Goal: Transaction & Acquisition: Subscribe to service/newsletter

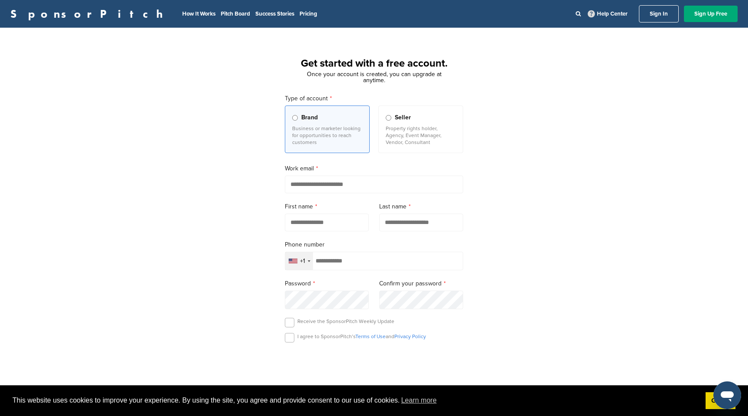
click at [419, 128] on p "Property rights holder, Agency, Event Manager, Vendor, Consultant" at bounding box center [421, 135] width 70 height 21
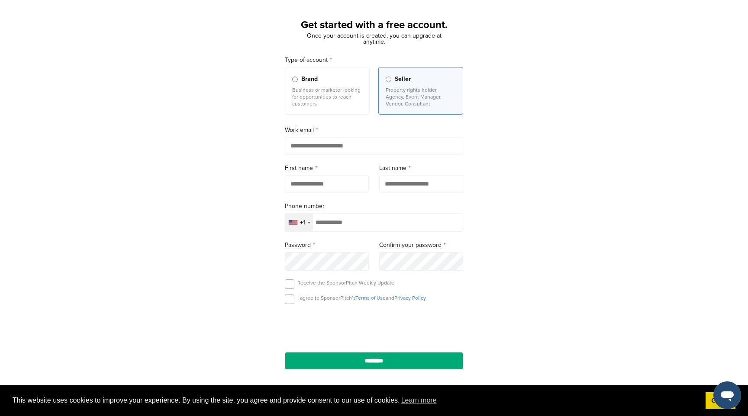
scroll to position [41, 0]
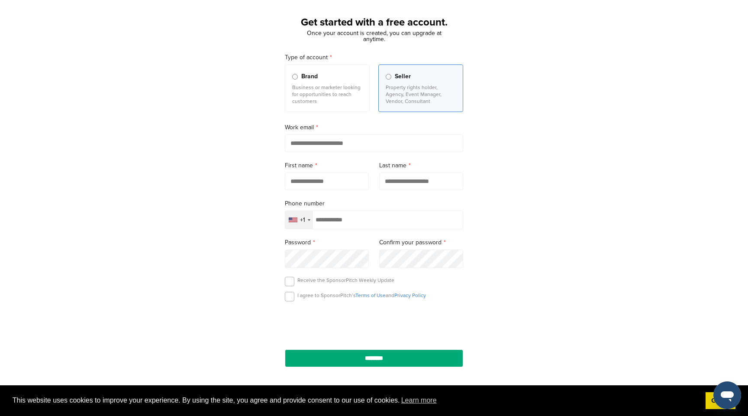
click at [357, 141] on input "email" at bounding box center [374, 144] width 178 height 18
type input "**********"
click at [494, 152] on div "**********" at bounding box center [374, 198] width 748 height 402
click at [342, 182] on input "text" at bounding box center [327, 182] width 84 height 18
type input "*****"
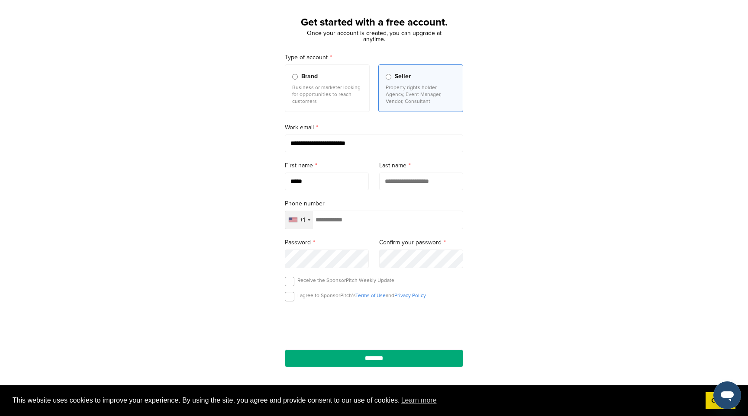
click at [442, 189] on input "text" at bounding box center [421, 182] width 84 height 18
type input "********"
click at [532, 190] on div "**********" at bounding box center [374, 198] width 748 height 402
click at [350, 223] on input "tel" at bounding box center [374, 220] width 178 height 19
type input "**********"
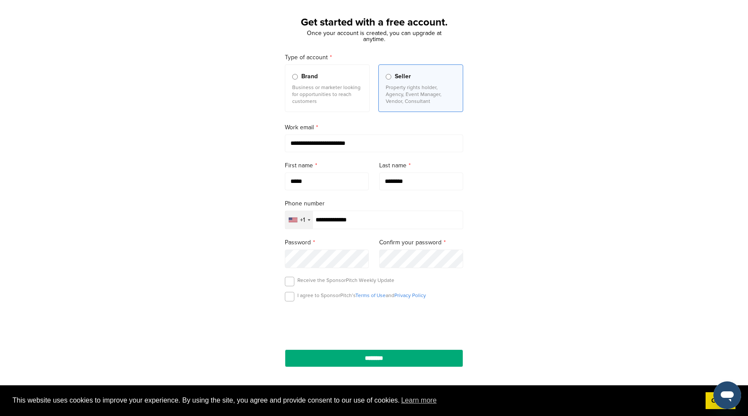
click at [494, 219] on div "**********" at bounding box center [374, 198] width 748 height 402
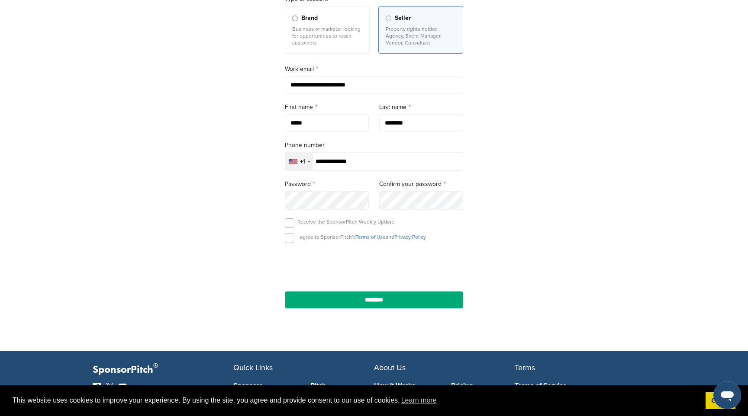
scroll to position [100, 0]
click at [288, 224] on label at bounding box center [290, 223] width 10 height 10
click at [288, 242] on label at bounding box center [290, 238] width 10 height 10
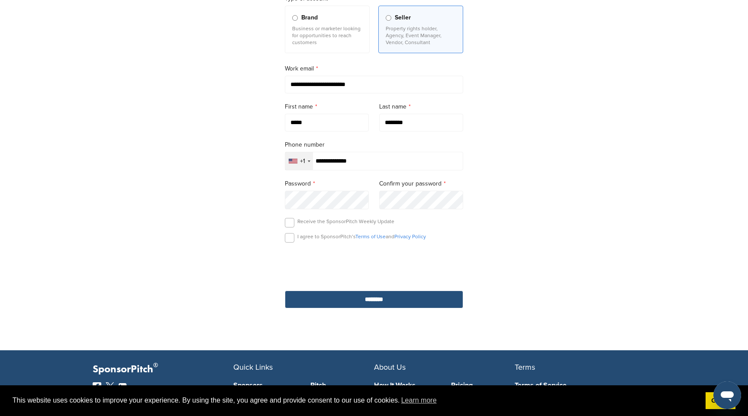
click at [374, 302] on input "********" at bounding box center [374, 300] width 178 height 18
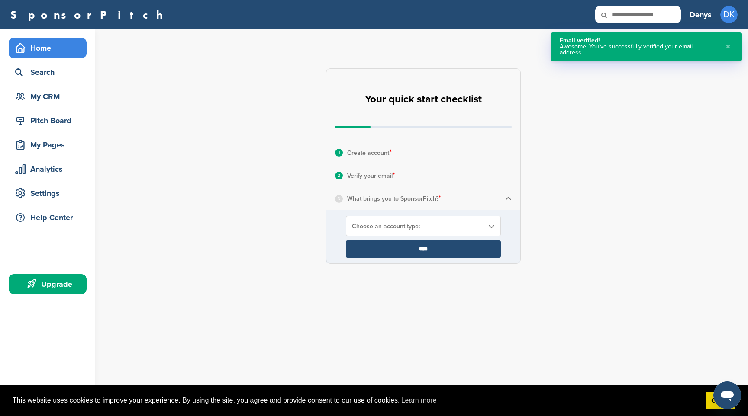
click at [437, 229] on span "Choose an account type:" at bounding box center [418, 226] width 132 height 7
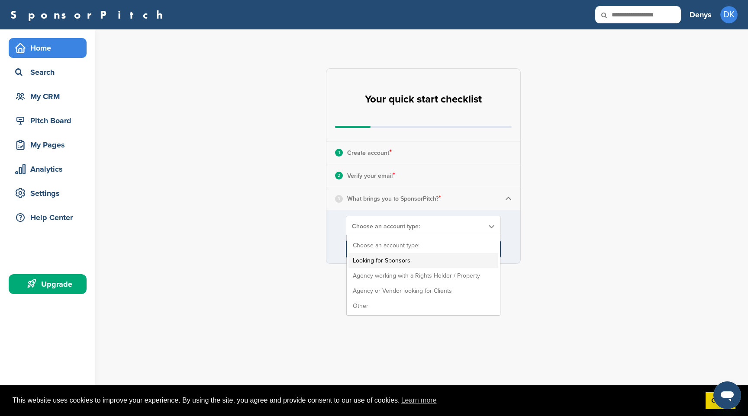
click at [420, 260] on li "Looking for Sponsors" at bounding box center [423, 260] width 150 height 15
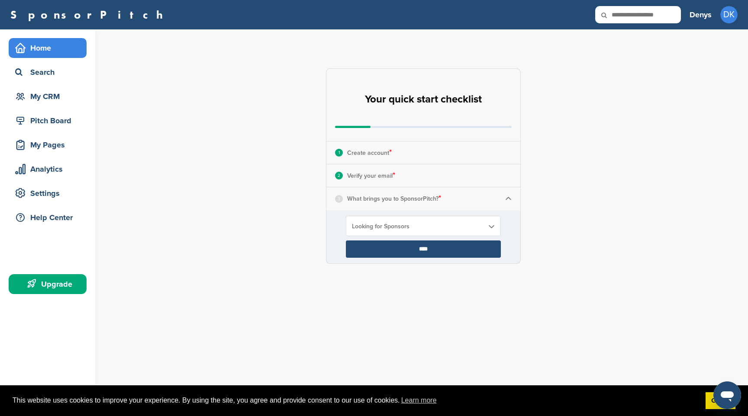
click at [438, 249] on input "****" at bounding box center [423, 249] width 155 height 17
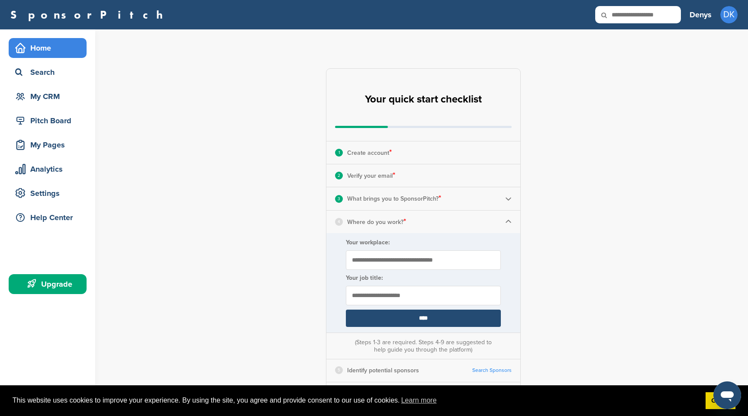
click at [399, 261] on input "Your workplace:" at bounding box center [423, 260] width 155 height 19
type input "**********"
click at [435, 300] on input "text" at bounding box center [423, 295] width 155 height 19
type input "**********"
click at [637, 264] on div "**********" at bounding box center [428, 318] width 639 height 579
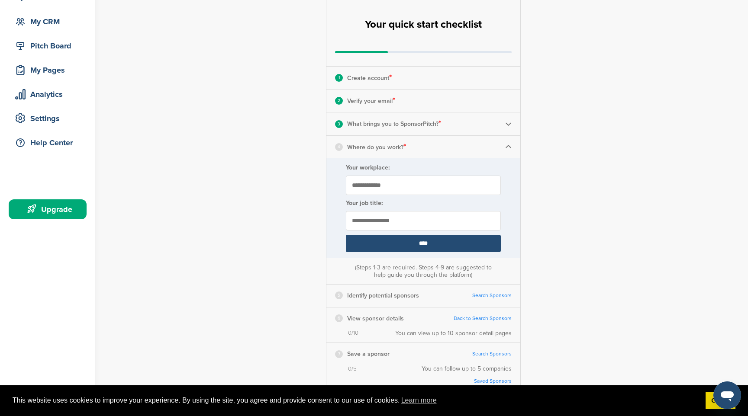
scroll to position [76, 0]
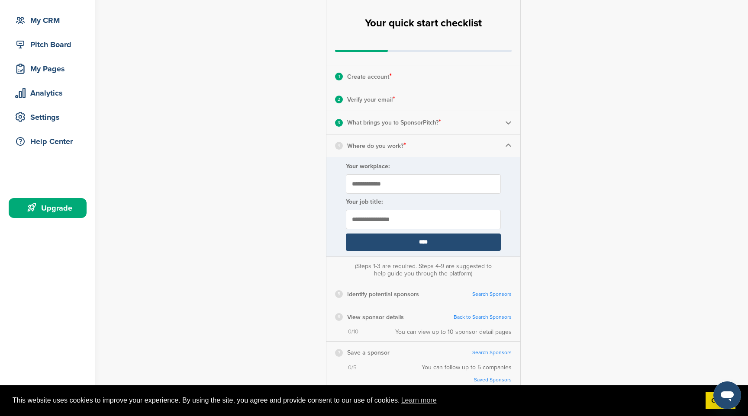
click at [439, 243] on input "****" at bounding box center [423, 242] width 155 height 17
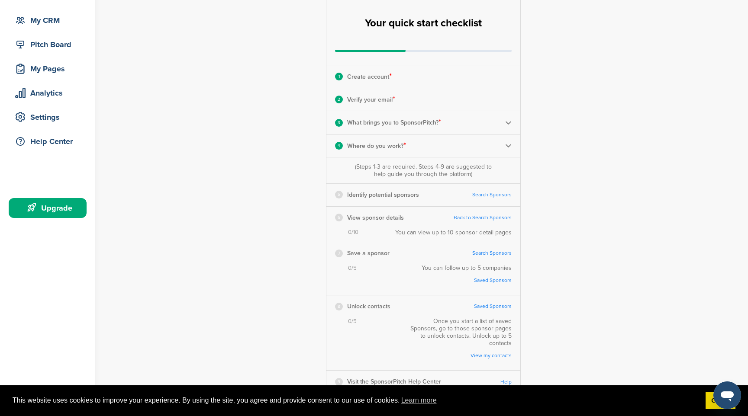
click at [487, 194] on link "Search Sponsors" at bounding box center [491, 195] width 39 height 6
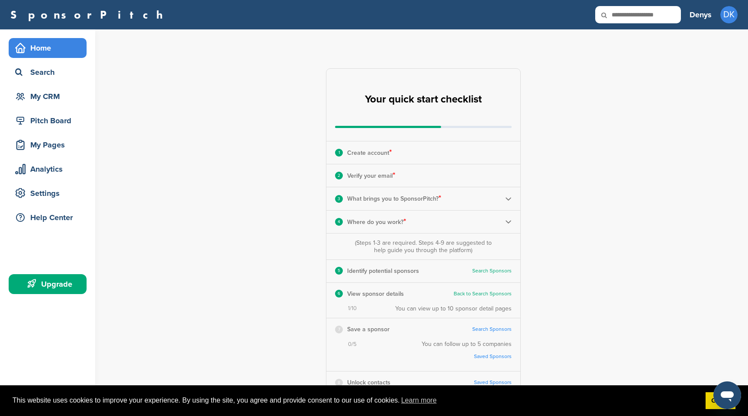
click at [45, 13] on link "SponsorPitch" at bounding box center [89, 14] width 158 height 11
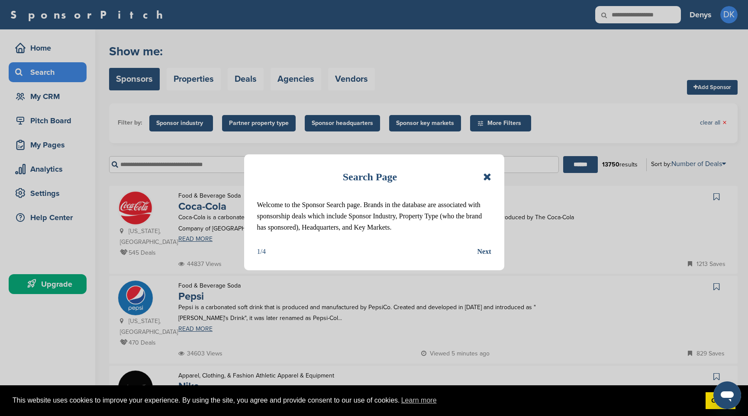
click at [487, 258] on div "Next" at bounding box center [484, 251] width 14 height 11
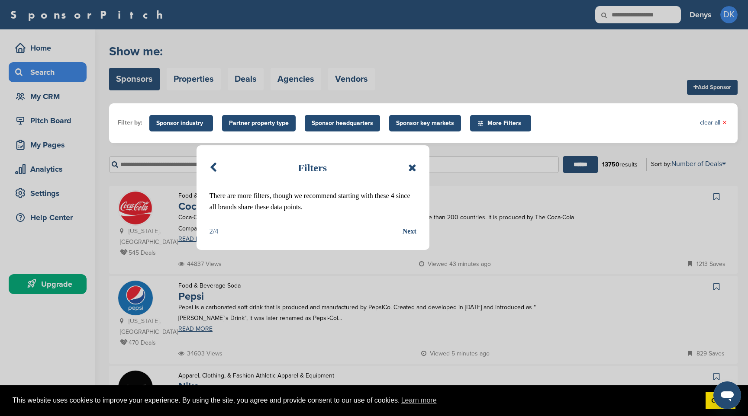
click at [407, 229] on div "Next" at bounding box center [410, 231] width 14 height 11
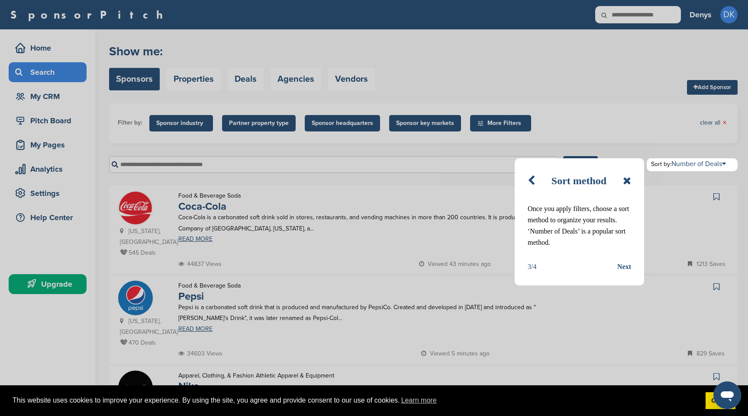
click at [620, 265] on div "Next" at bounding box center [624, 266] width 14 height 11
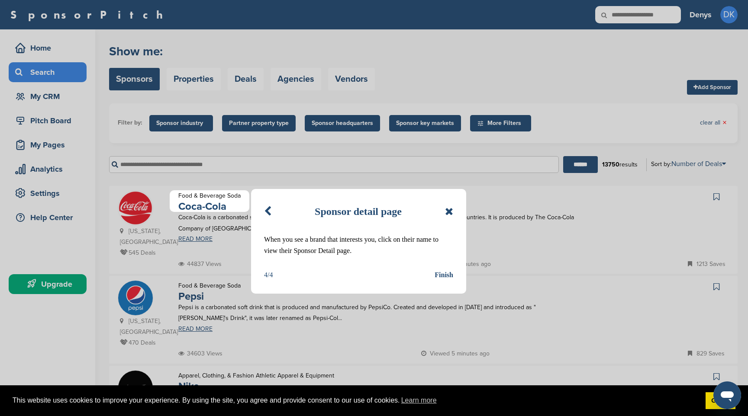
click at [440, 276] on div "Finish" at bounding box center [444, 275] width 19 height 11
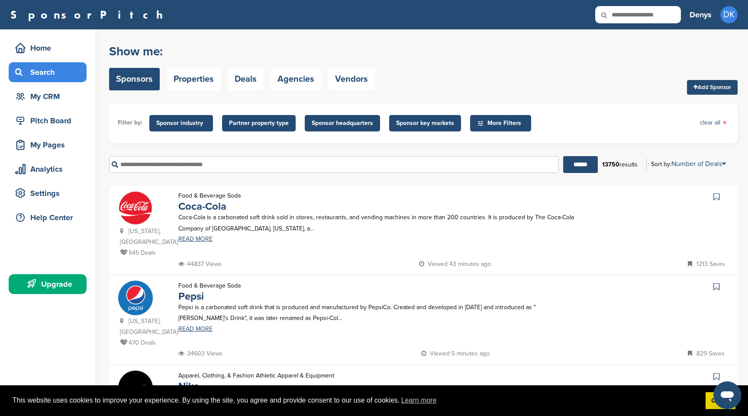
click at [185, 123] on span "Sponsor industry" at bounding box center [181, 124] width 50 height 10
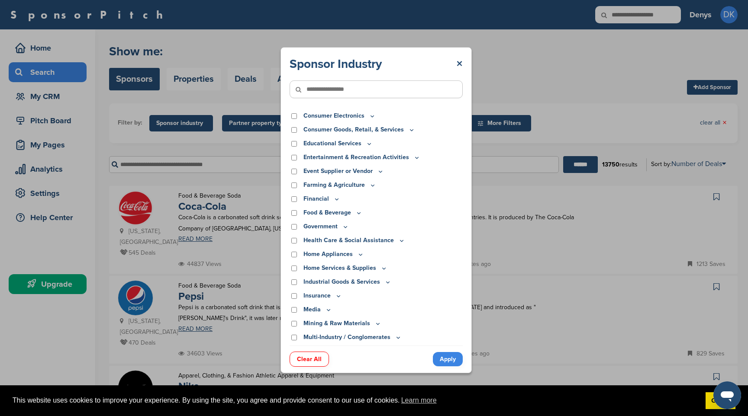
scroll to position [55, 0]
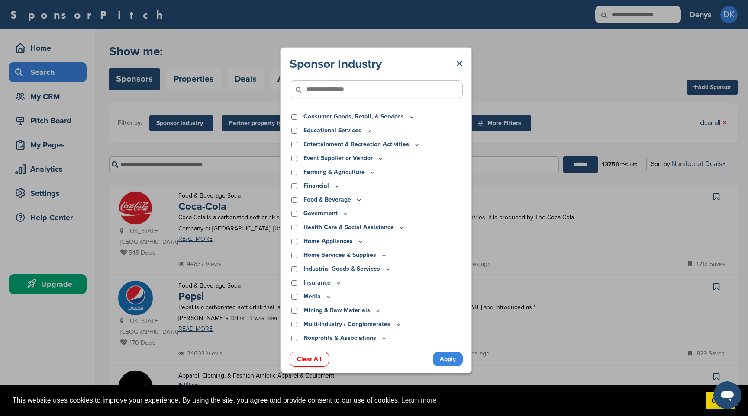
click at [338, 283] on icon at bounding box center [338, 283] width 7 height 7
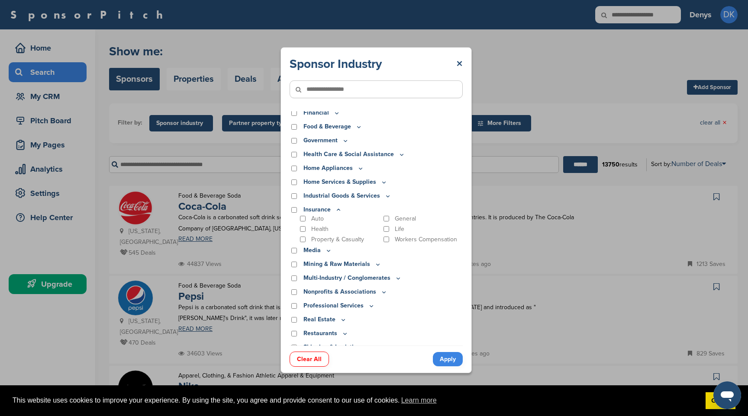
scroll to position [125, 0]
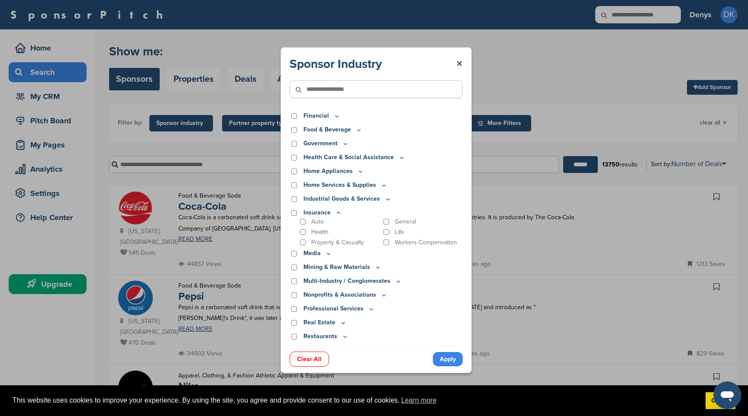
click at [384, 199] on icon at bounding box center [387, 199] width 7 height 7
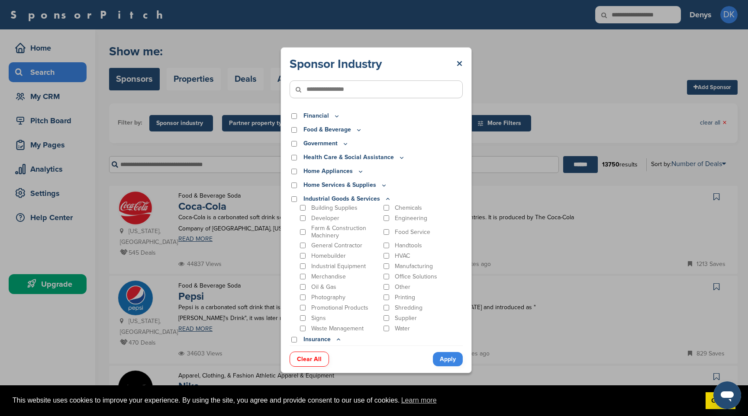
click at [386, 200] on icon at bounding box center [387, 199] width 7 height 7
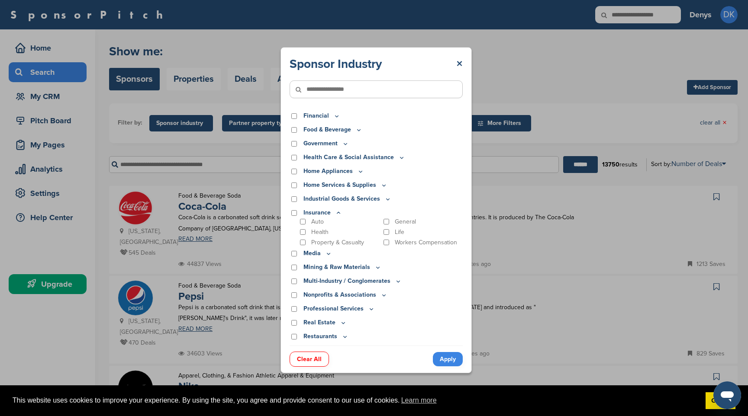
click at [336, 212] on icon at bounding box center [338, 213] width 7 height 7
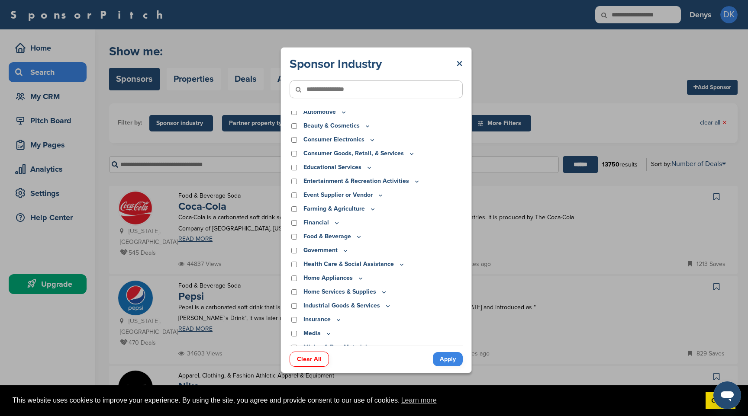
scroll to position [0, 0]
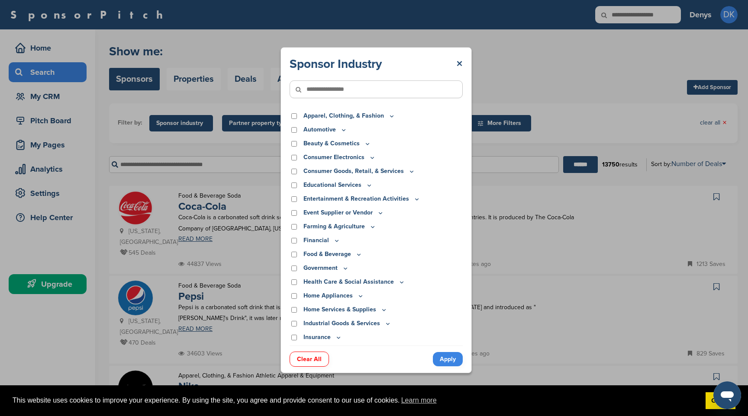
click at [334, 242] on icon at bounding box center [336, 240] width 7 height 7
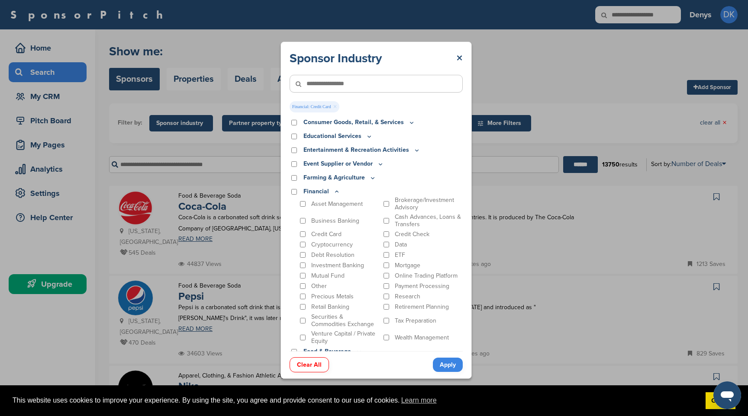
scroll to position [56, 0]
click at [450, 365] on link "Apply" at bounding box center [448, 365] width 30 height 14
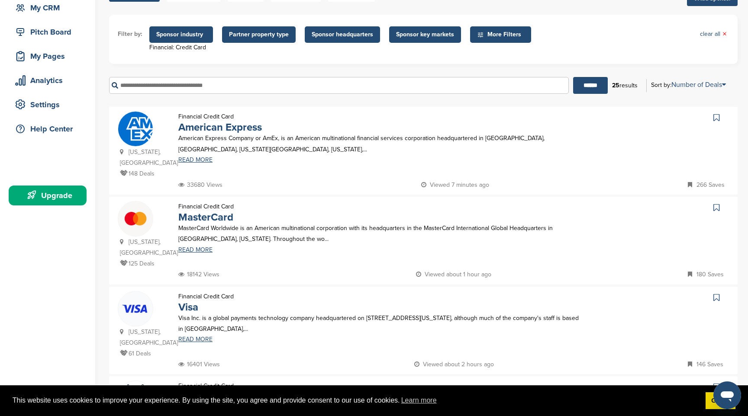
scroll to position [87, 0]
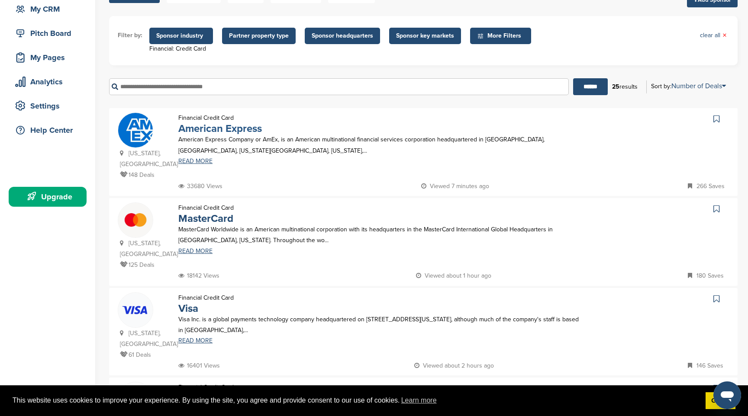
click at [217, 131] on link "American Express" at bounding box center [220, 129] width 84 height 13
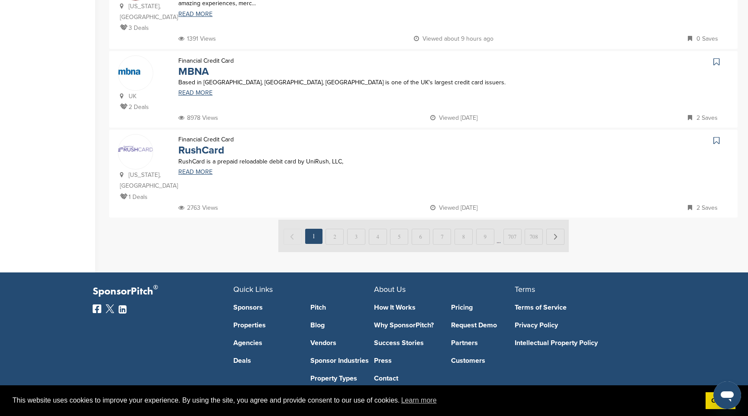
scroll to position [866, 0]
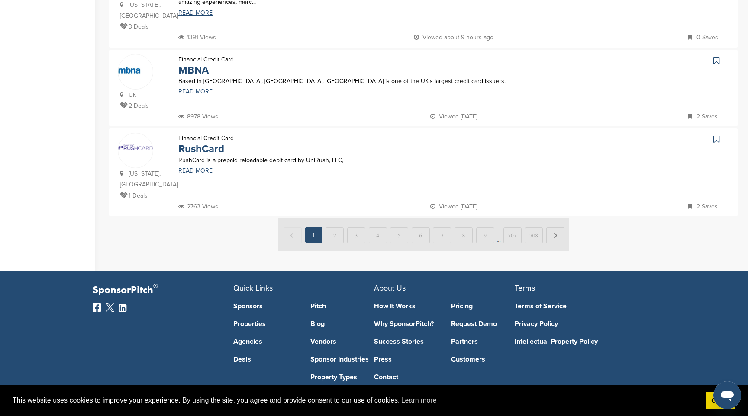
click at [335, 219] on img at bounding box center [423, 235] width 290 height 32
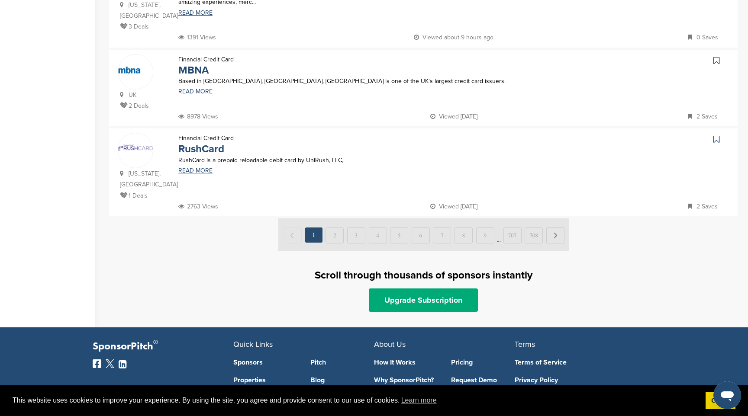
click at [333, 219] on img at bounding box center [423, 235] width 290 height 32
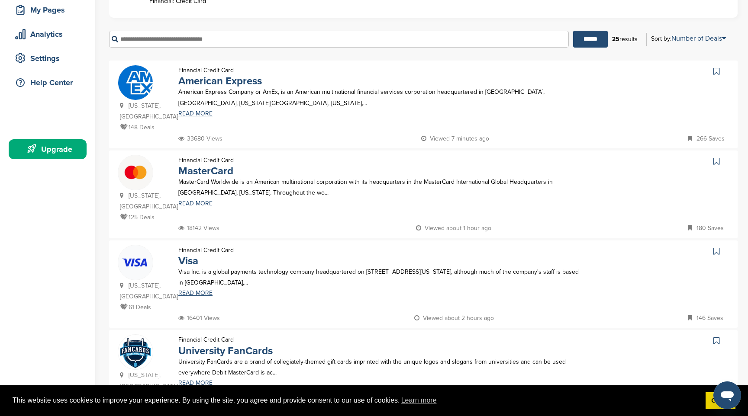
scroll to position [140, 0]
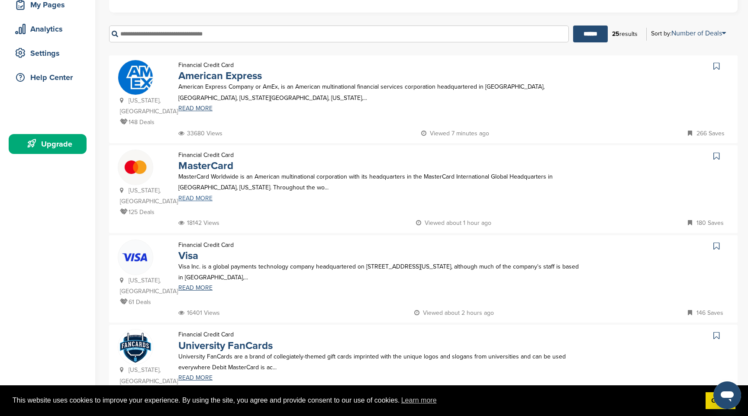
click at [198, 197] on link "READ MORE" at bounding box center [379, 199] width 402 height 6
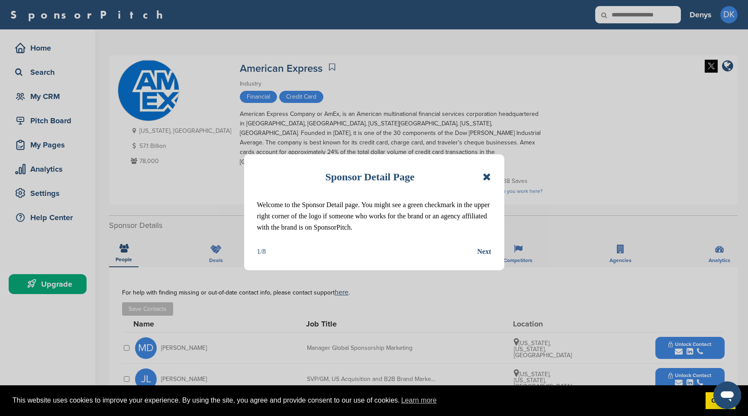
click at [482, 251] on div "Next" at bounding box center [484, 251] width 14 height 11
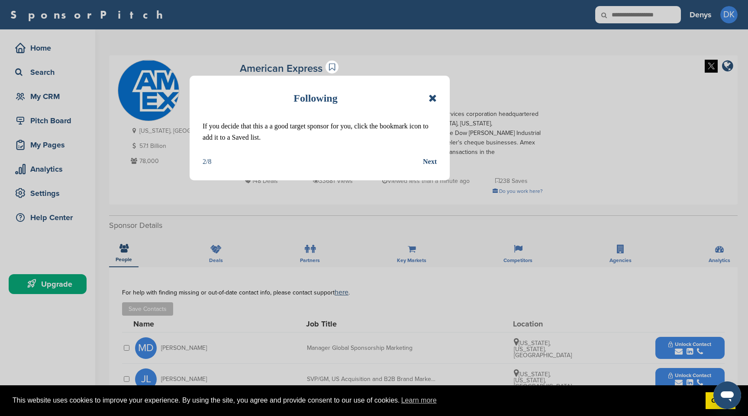
click at [428, 162] on div "Next" at bounding box center [430, 161] width 14 height 11
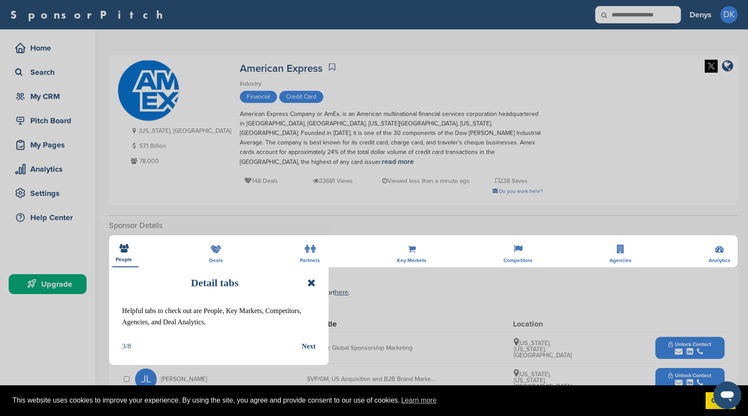
click at [305, 348] on div "Next" at bounding box center [309, 346] width 14 height 11
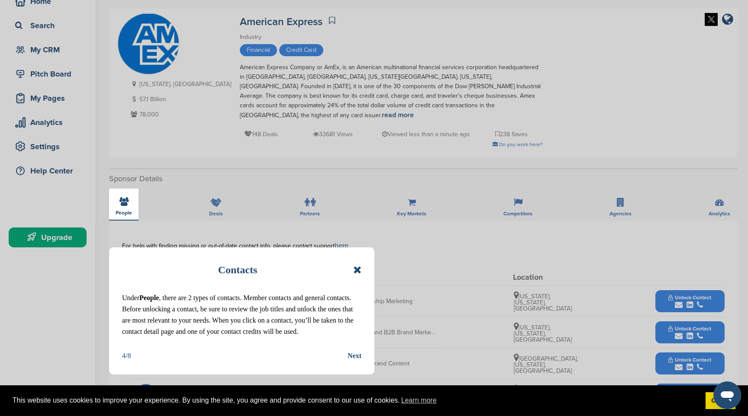
scroll to position [55, 0]
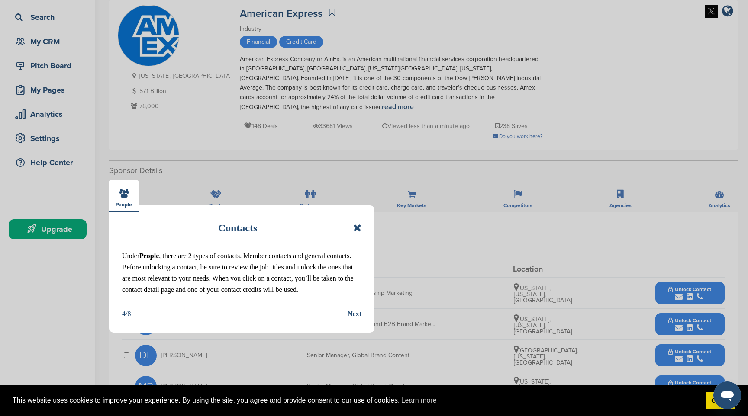
click at [350, 320] on div "Next" at bounding box center [355, 314] width 14 height 11
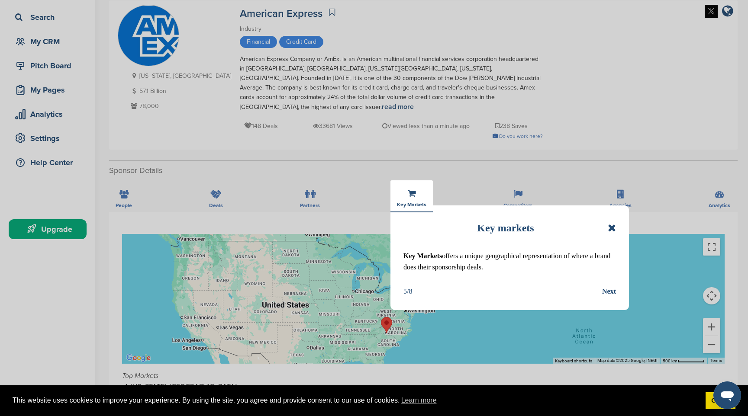
click at [613, 290] on div "Next" at bounding box center [609, 291] width 14 height 11
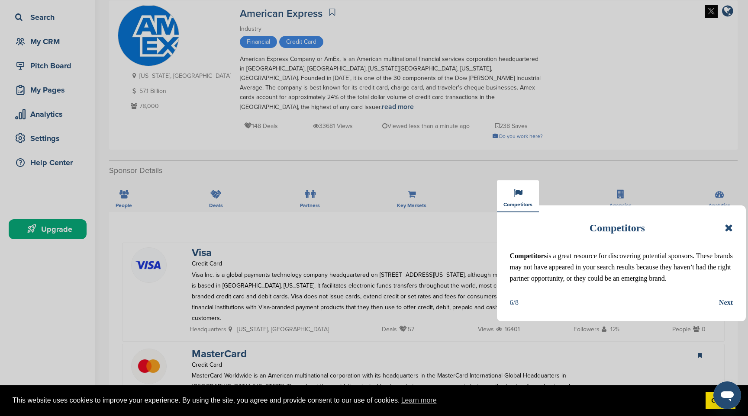
click at [725, 309] on div "Next" at bounding box center [726, 302] width 14 height 11
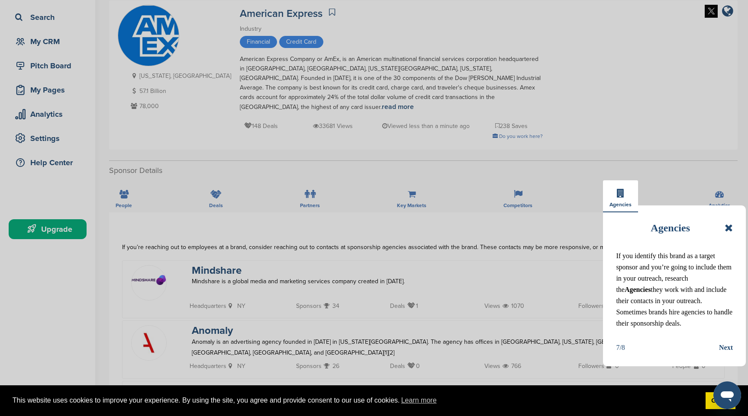
click at [722, 354] on div "Next" at bounding box center [726, 347] width 14 height 11
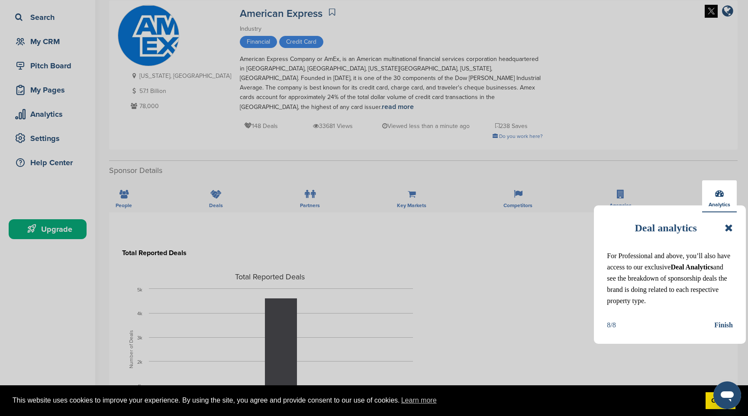
click at [724, 331] on div "Finish" at bounding box center [723, 325] width 19 height 11
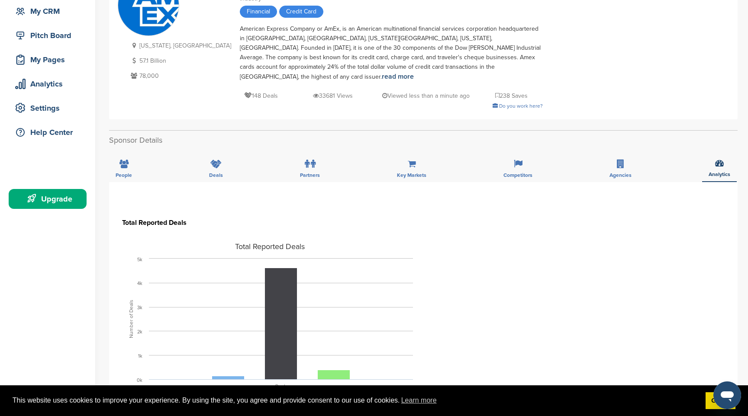
scroll to position [0, 0]
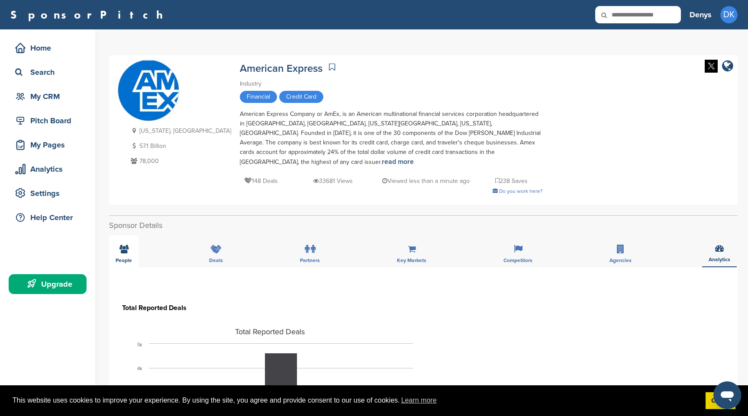
click at [124, 245] on icon at bounding box center [123, 249] width 9 height 9
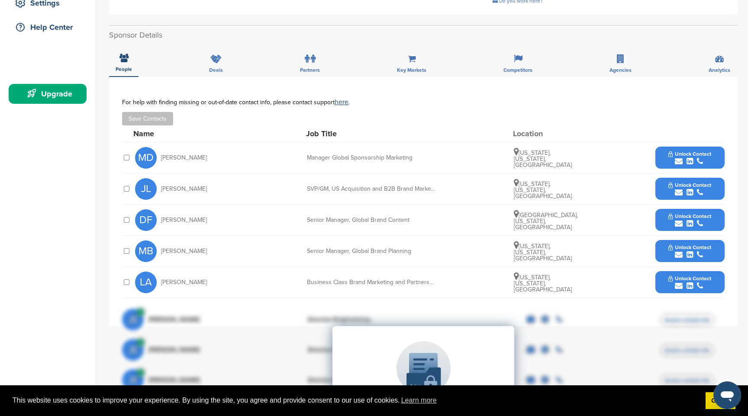
scroll to position [193, 0]
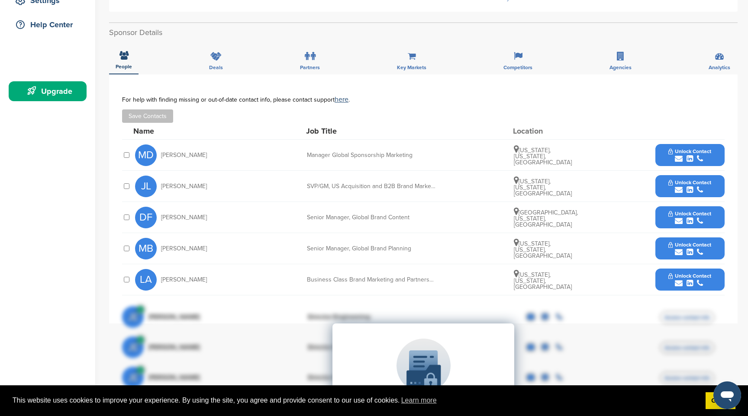
click at [682, 127] on div at bounding box center [689, 131] width 69 height 8
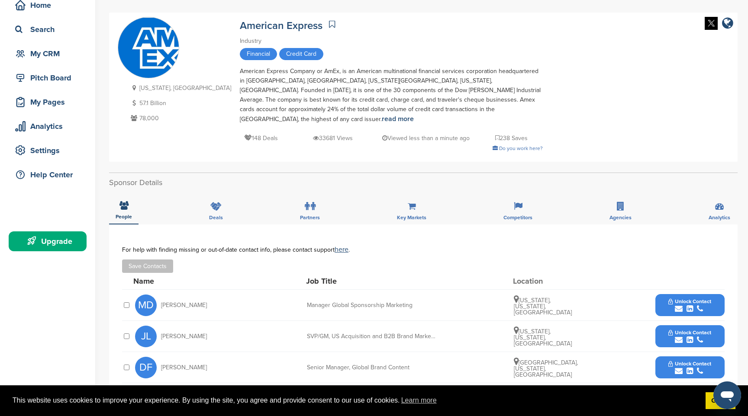
scroll to position [0, 0]
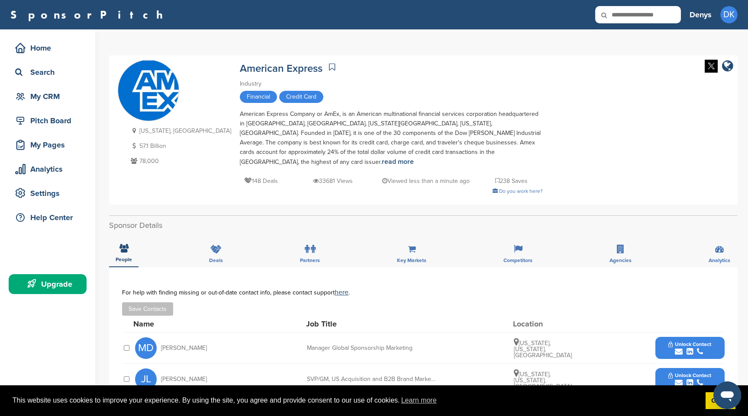
click at [329, 69] on icon at bounding box center [332, 67] width 6 height 9
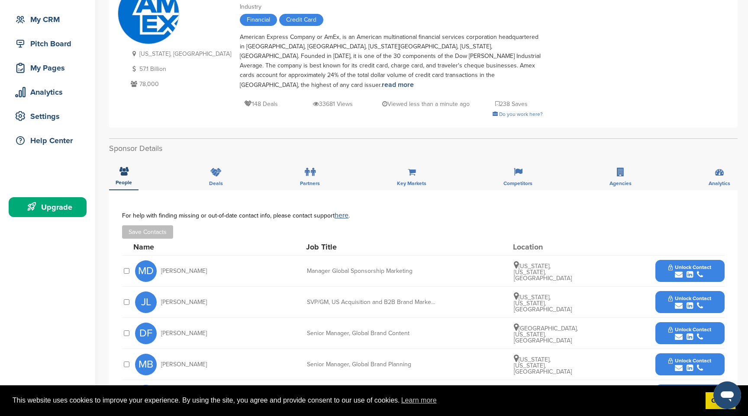
scroll to position [92, 0]
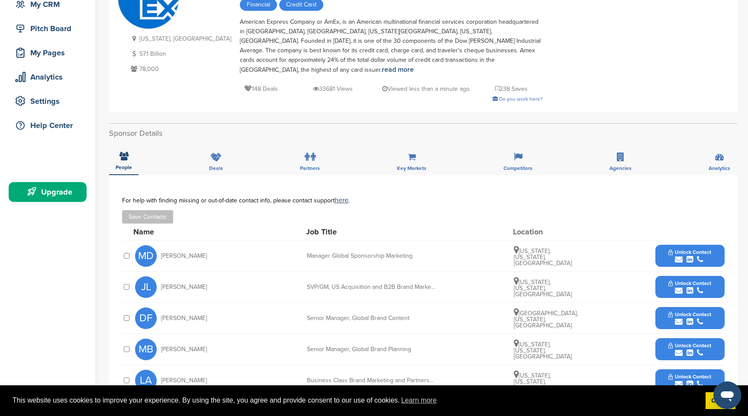
click at [699, 249] on span "Unlock Contact" at bounding box center [689, 252] width 43 height 6
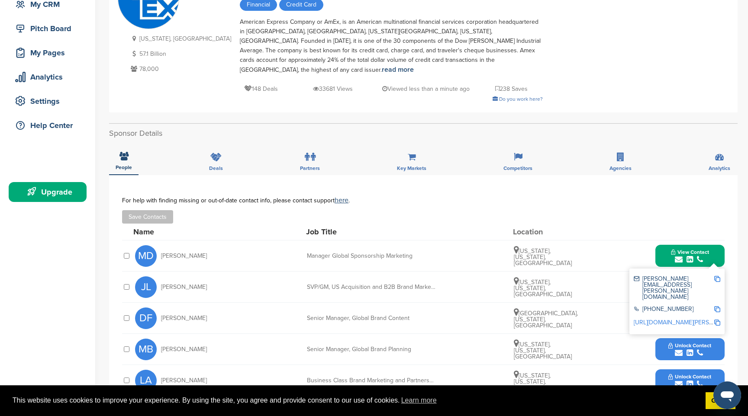
click at [678, 276] on div "maxine.dally@aexp.com" at bounding box center [674, 288] width 80 height 24
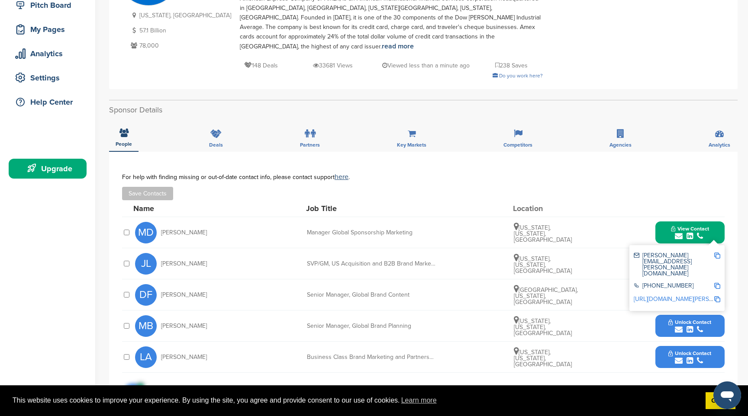
scroll to position [120, 0]
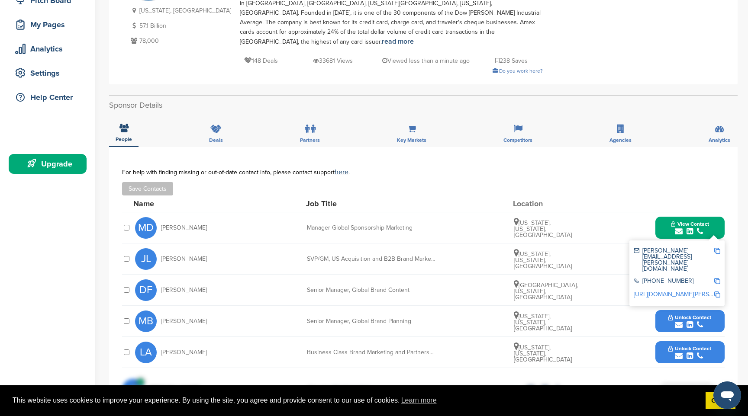
click at [638, 196] on div "Name Job Title Location" at bounding box center [428, 204] width 591 height 16
click at [157, 182] on button "Save Contacts" at bounding box center [147, 188] width 51 height 13
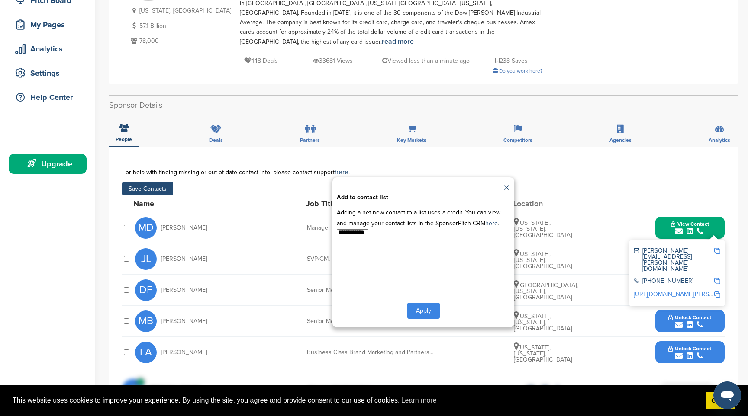
select select "**********"
click at [354, 230] on option "**********" at bounding box center [352, 233] width 31 height 7
click at [428, 303] on button "Apply" at bounding box center [423, 311] width 32 height 16
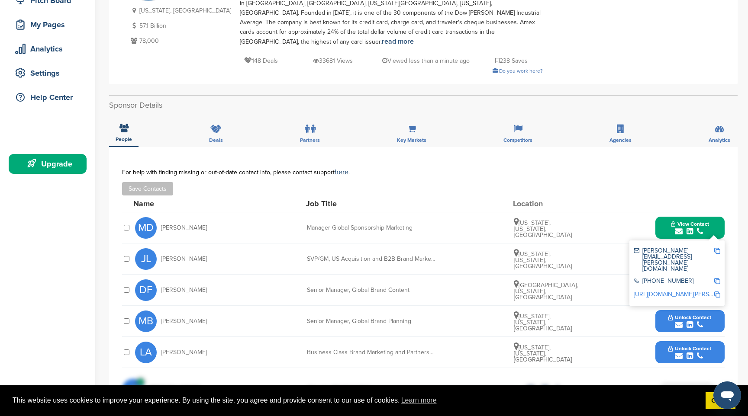
click at [571, 170] on div "For help with finding missing or out-of-date contact info, please contact suppo…" at bounding box center [423, 182] width 603 height 27
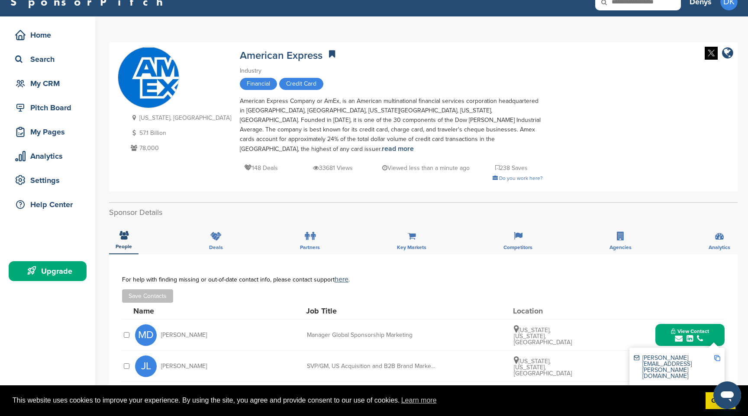
scroll to position [0, 0]
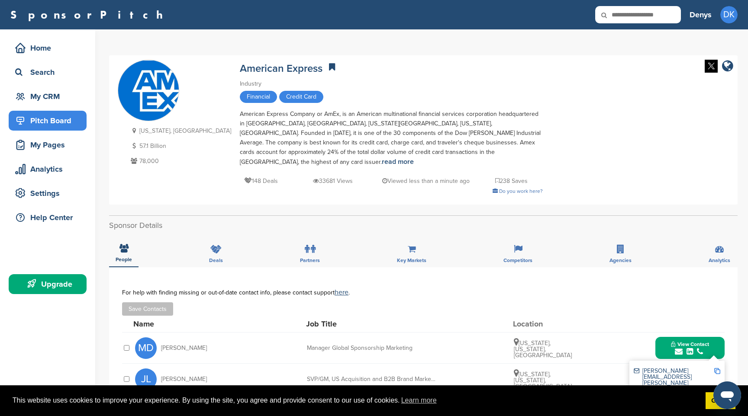
click at [50, 117] on div "Pitch Board" at bounding box center [50, 121] width 74 height 16
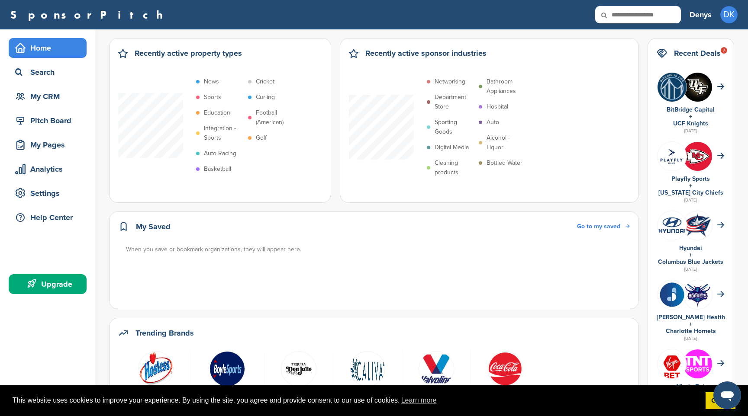
click at [51, 285] on div "Upgrade" at bounding box center [50, 285] width 74 height 16
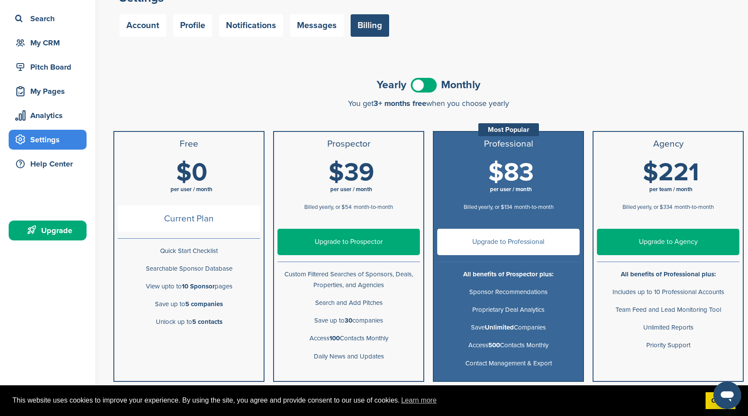
scroll to position [67, 0]
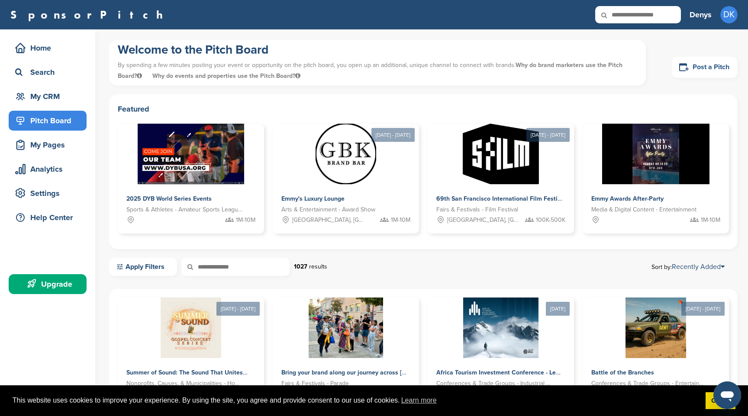
click at [708, 66] on link "Post a Pitch" at bounding box center [705, 67] width 66 height 21
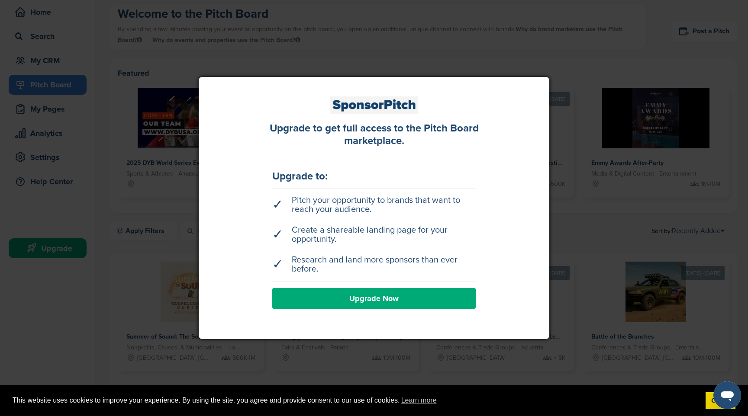
scroll to position [66, 0]
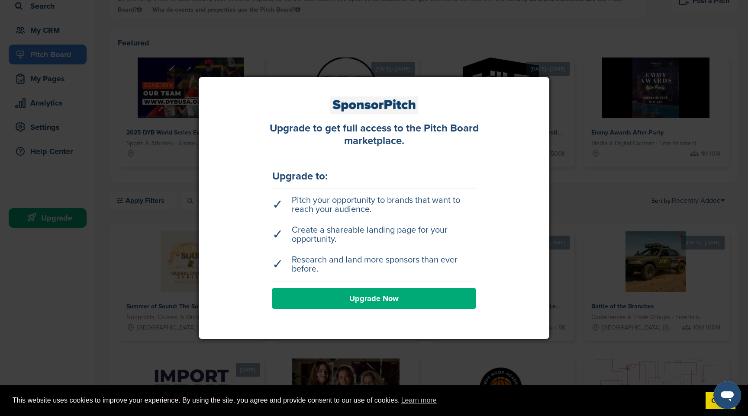
click at [381, 297] on link "Upgrade Now" at bounding box center [373, 298] width 203 height 21
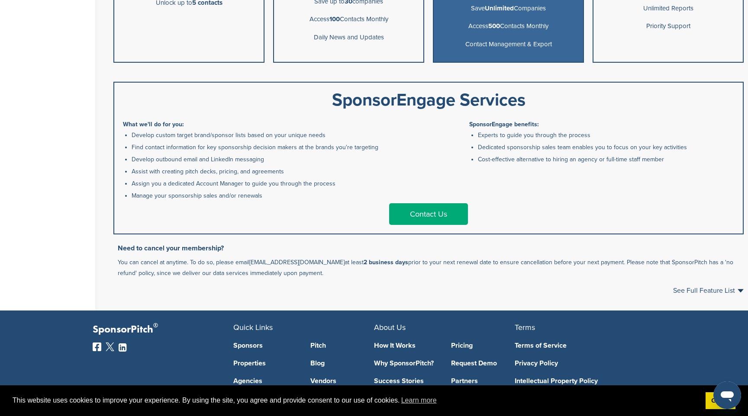
scroll to position [384, 0]
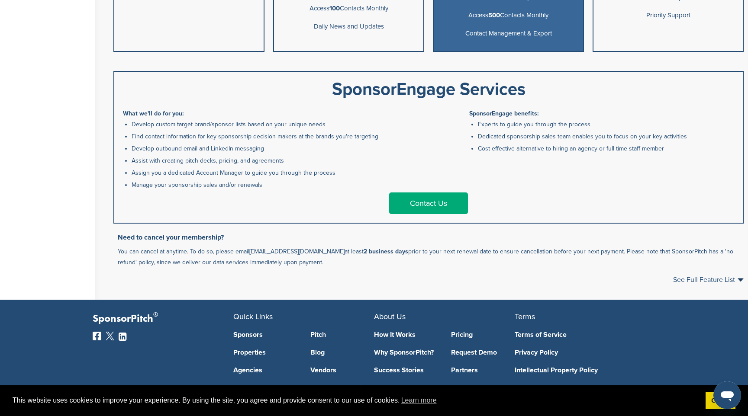
click at [744, 278] on div "Yearly Monthly You get 3+ months free when you choose yearly You get 3+ months …" at bounding box center [428, 13] width 639 height 574
click at [740, 278] on span "See Full Feature List" at bounding box center [708, 280] width 71 height 7
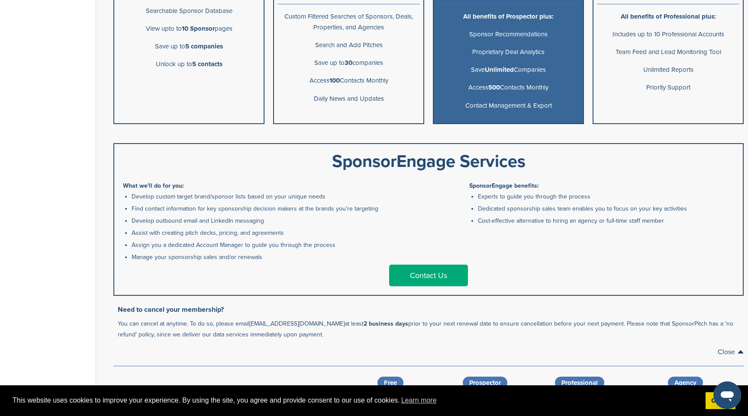
scroll to position [0, 0]
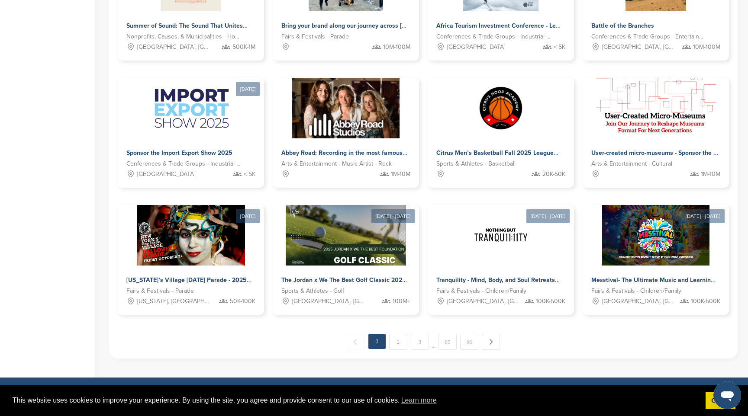
scroll to position [348, 0]
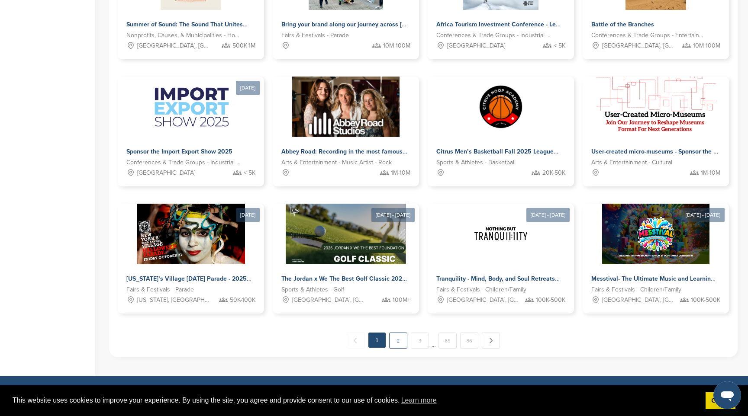
click at [396, 341] on link "2" at bounding box center [398, 341] width 18 height 16
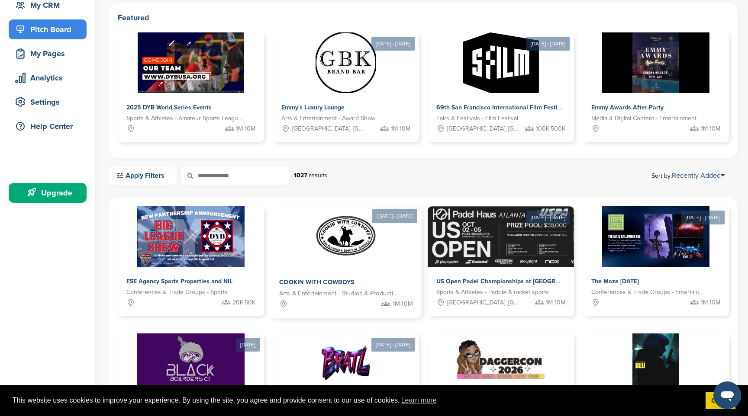
scroll to position [88, 0]
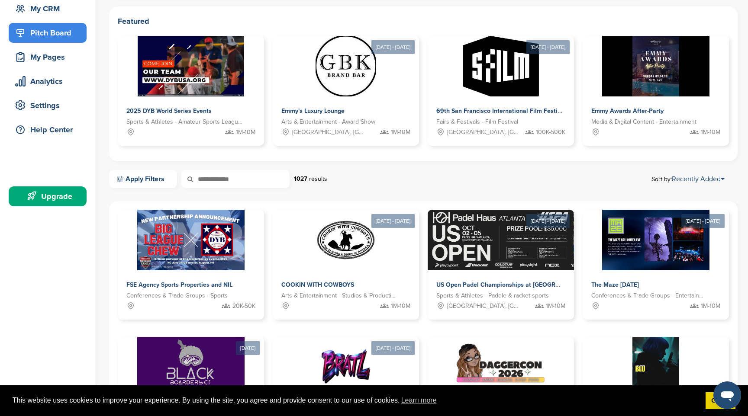
click at [242, 182] on input "text" at bounding box center [235, 179] width 108 height 18
type input "*********"
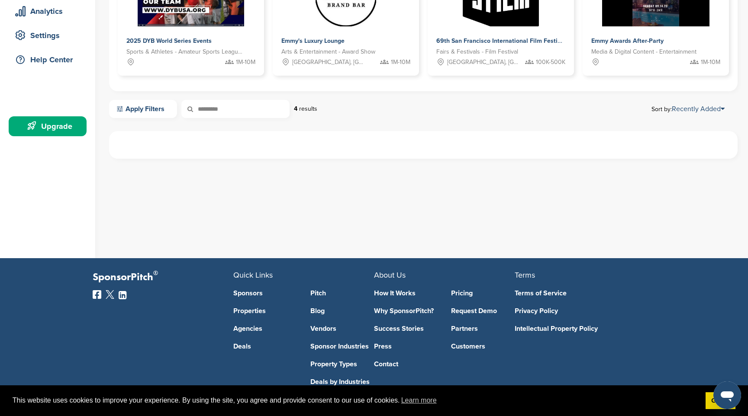
scroll to position [199, 0]
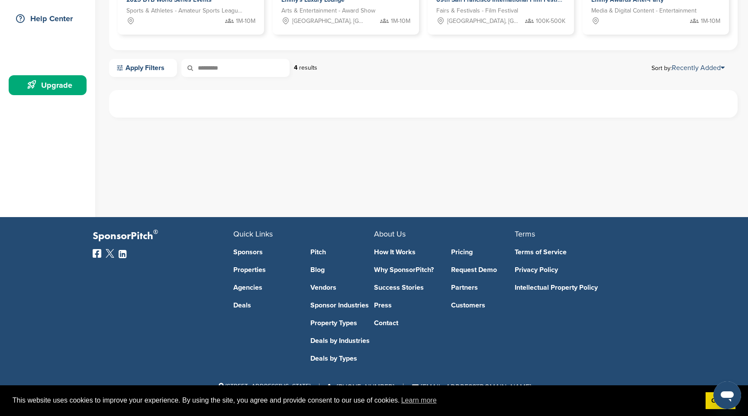
click at [227, 152] on div "Welcome to the Pitch Board By spending a few minutes posting your event or oppo…" at bounding box center [428, 23] width 639 height 387
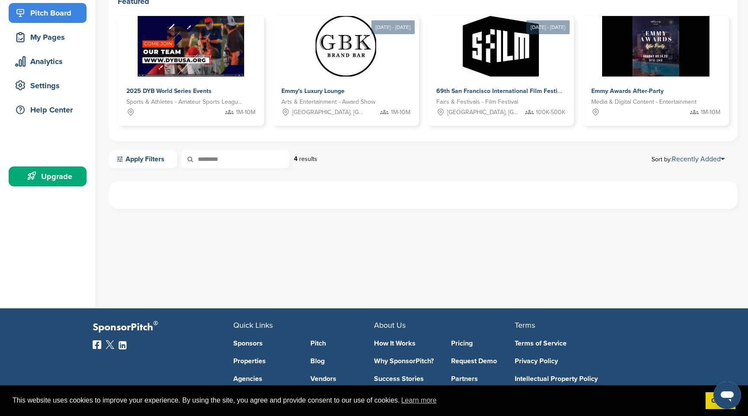
scroll to position [22, 0]
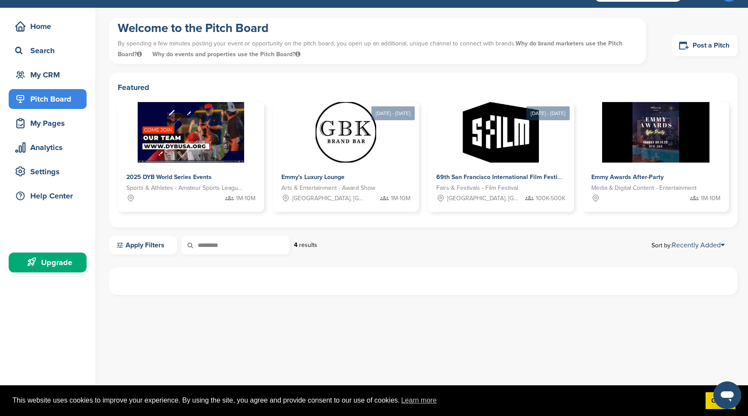
click at [260, 247] on input "*********" at bounding box center [235, 245] width 108 height 18
click at [339, 250] on div "Apply Filters 4 results Sort by: Recently Added" at bounding box center [423, 245] width 629 height 18
click at [147, 243] on link "Apply Filters" at bounding box center [143, 245] width 68 height 18
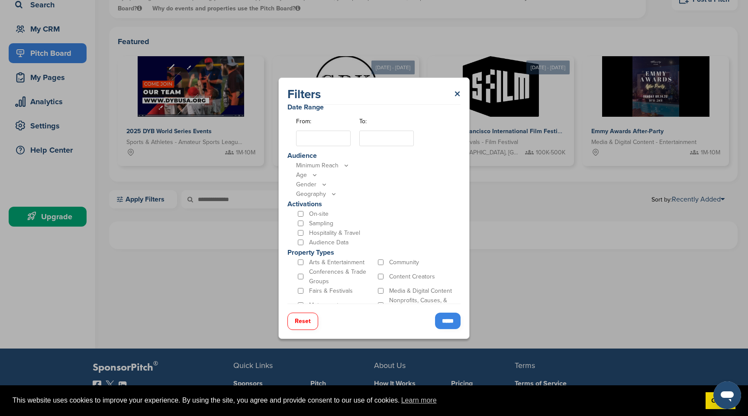
scroll to position [205, 0]
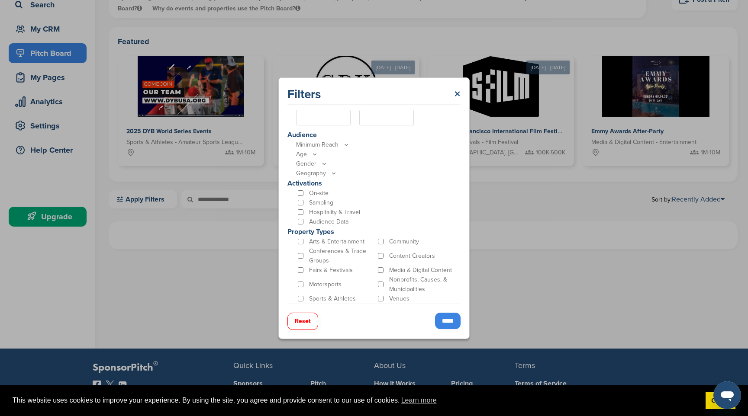
click at [458, 92] on link "×" at bounding box center [457, 95] width 6 height 16
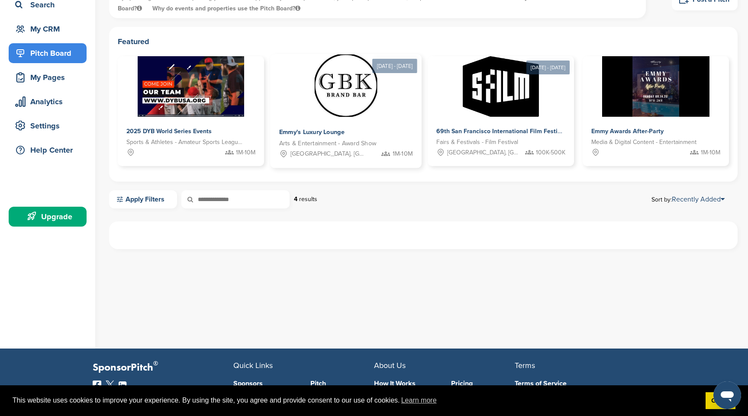
scroll to position [0, 0]
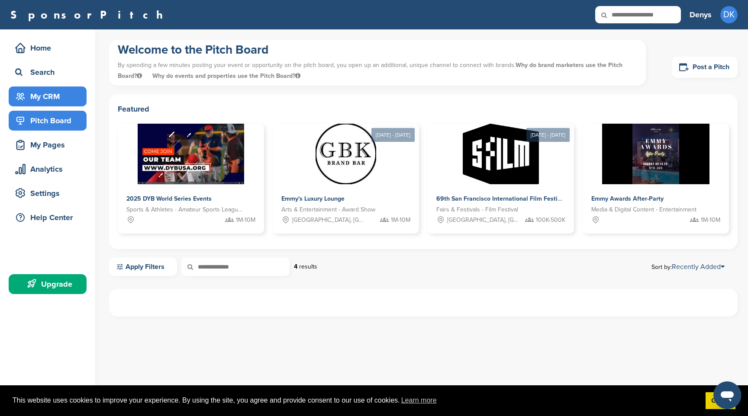
click at [53, 95] on div "My CRM" at bounding box center [50, 97] width 74 height 16
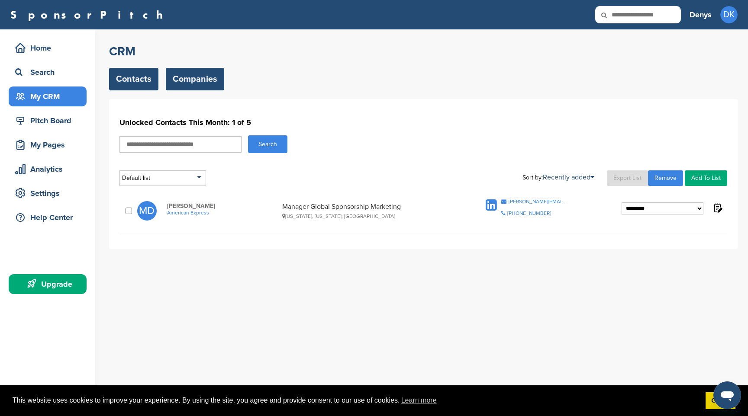
click at [194, 79] on link "Companies" at bounding box center [195, 79] width 58 height 23
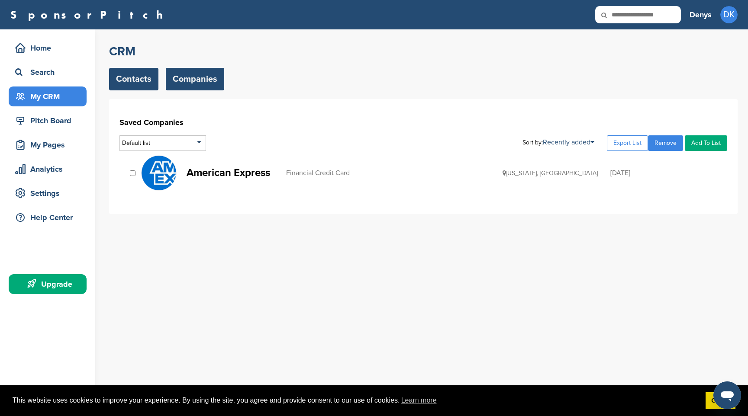
click at [141, 75] on link "Contacts" at bounding box center [133, 79] width 49 height 23
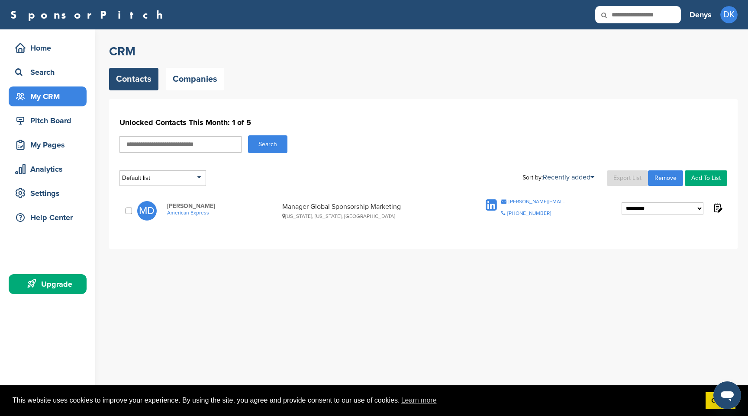
click at [490, 204] on icon at bounding box center [491, 205] width 11 height 13
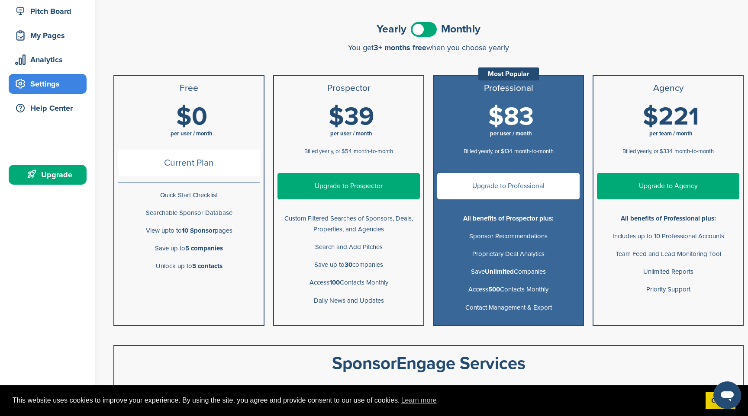
scroll to position [112, 0]
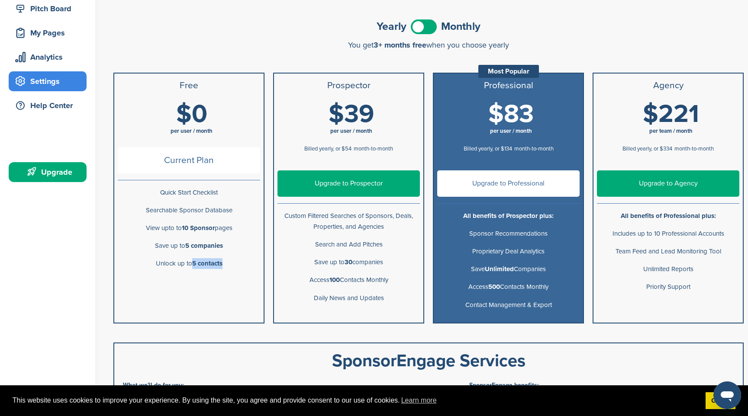
drag, startPoint x: 192, startPoint y: 262, endPoint x: 241, endPoint y: 262, distance: 48.9
click at [241, 262] on p "Unlock up to 5 contacts" at bounding box center [189, 263] width 142 height 11
click at [213, 268] on p "Unlock up to 5 contacts" at bounding box center [189, 263] width 142 height 11
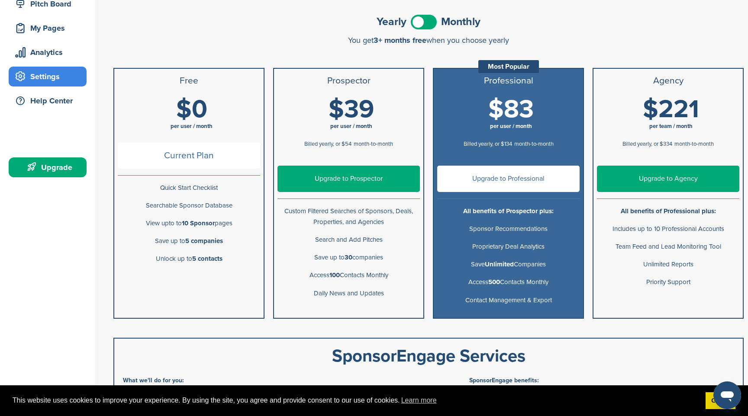
scroll to position [113, 0]
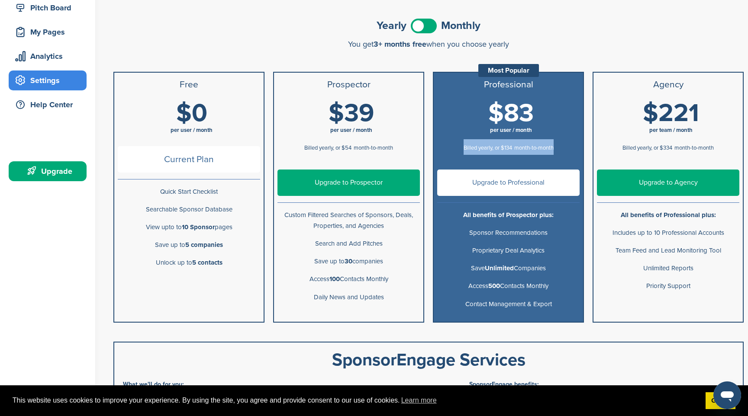
drag, startPoint x: 461, startPoint y: 145, endPoint x: 567, endPoint y: 143, distance: 105.6
click at [567, 143] on div "Billed yearly, or $134 month-to-month" at bounding box center [508, 147] width 142 height 16
click at [501, 148] on span "Billed yearly, or $134" at bounding box center [488, 148] width 48 height 7
drag, startPoint x: 502, startPoint y: 148, endPoint x: 515, endPoint y: 146, distance: 13.2
click at [515, 146] on div "Billed yearly, or $134 month-to-month" at bounding box center [508, 147] width 142 height 16
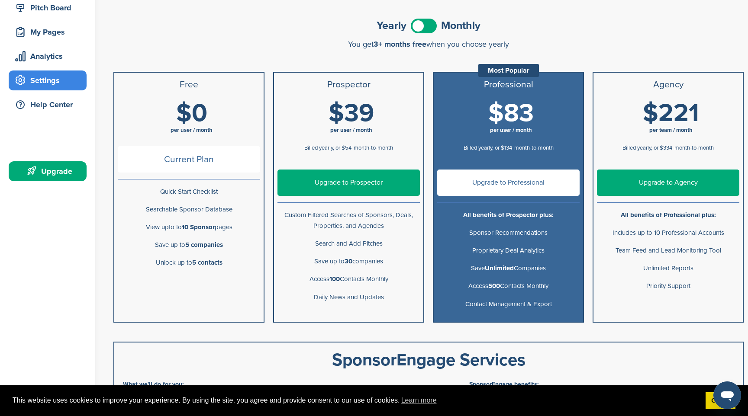
click at [520, 146] on span "month-to-month" at bounding box center [533, 148] width 39 height 7
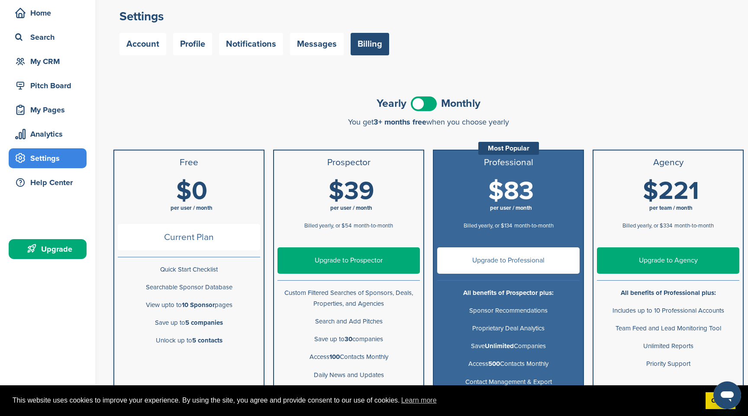
scroll to position [0, 0]
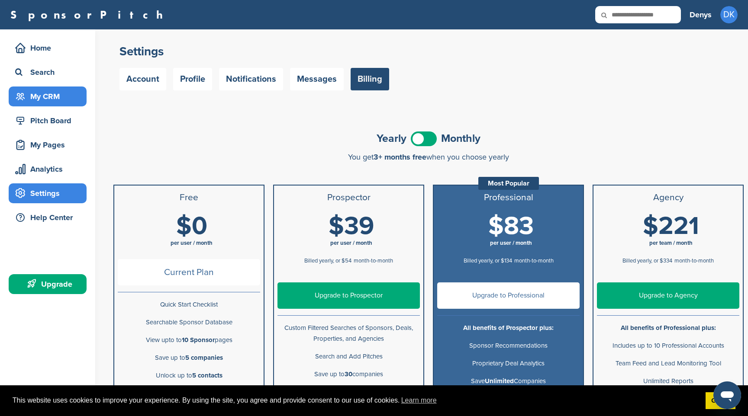
click at [46, 102] on div "My CRM" at bounding box center [50, 97] width 74 height 16
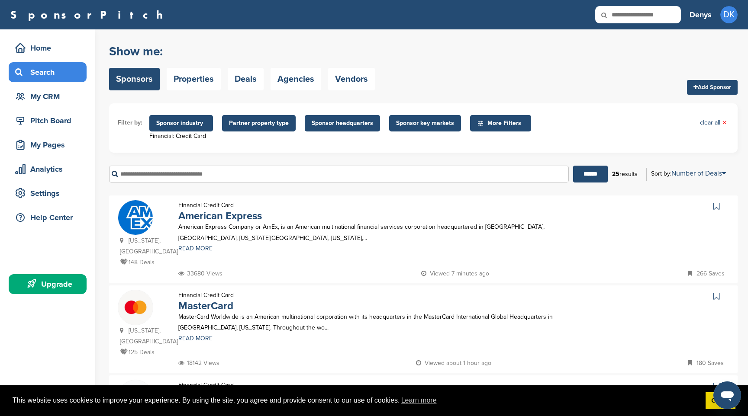
scroll to position [48, 0]
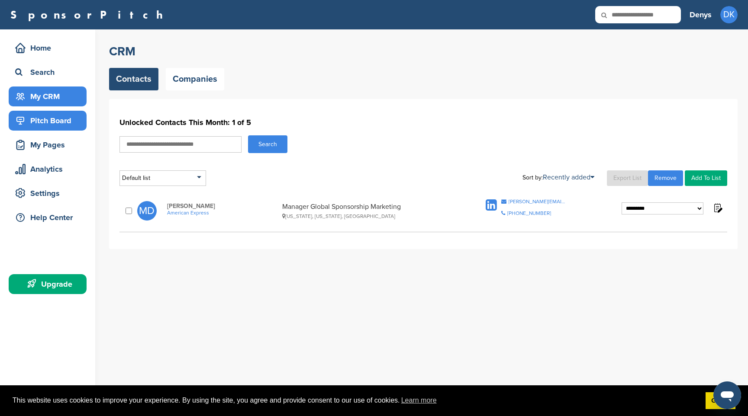
click at [56, 119] on div "Pitch Board" at bounding box center [50, 121] width 74 height 16
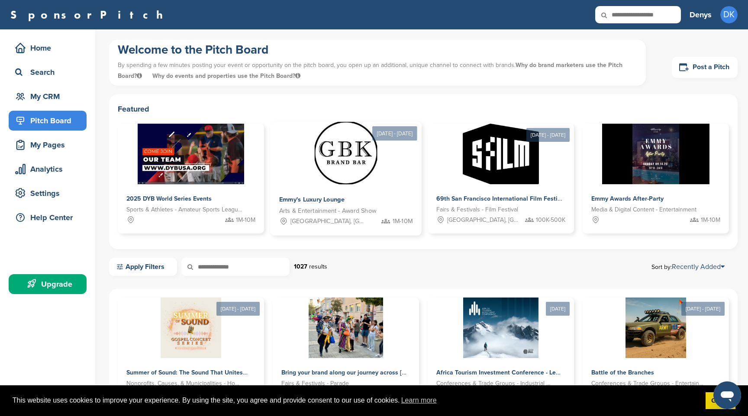
click at [350, 171] on img at bounding box center [346, 153] width 63 height 63
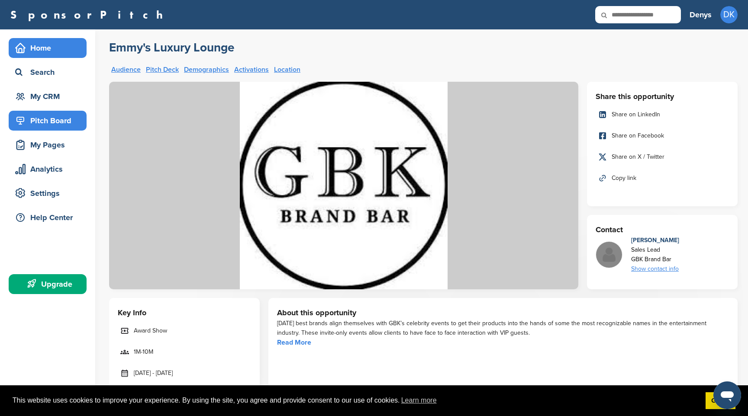
click at [56, 48] on div "Home" at bounding box center [50, 48] width 74 height 16
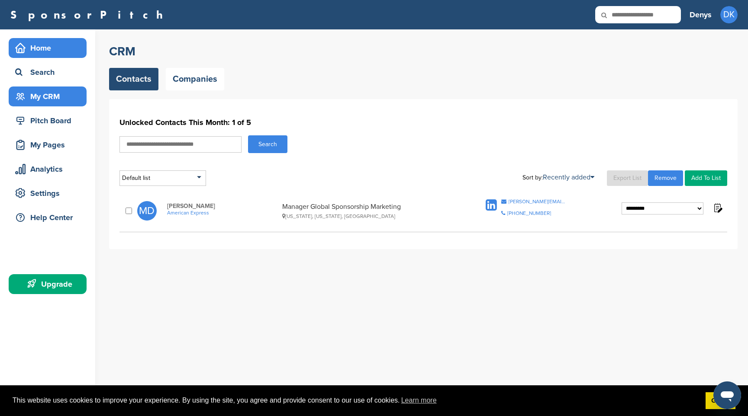
click at [48, 52] on div "Home" at bounding box center [50, 48] width 74 height 16
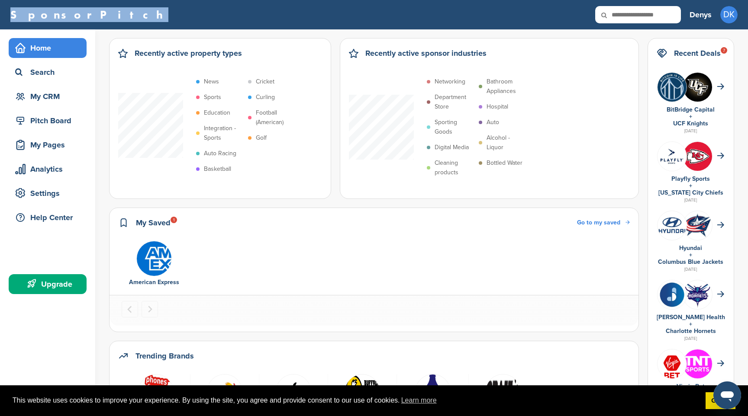
drag, startPoint x: 84, startPoint y: 18, endPoint x: 13, endPoint y: 17, distance: 71.0
click at [13, 17] on div "SponsorPitch" at bounding box center [345, 14] width 671 height 17
copy link "SponsorPitch"
click at [49, 46] on div "Home" at bounding box center [50, 48] width 74 height 16
click at [59, 287] on div "Upgrade" at bounding box center [50, 285] width 74 height 16
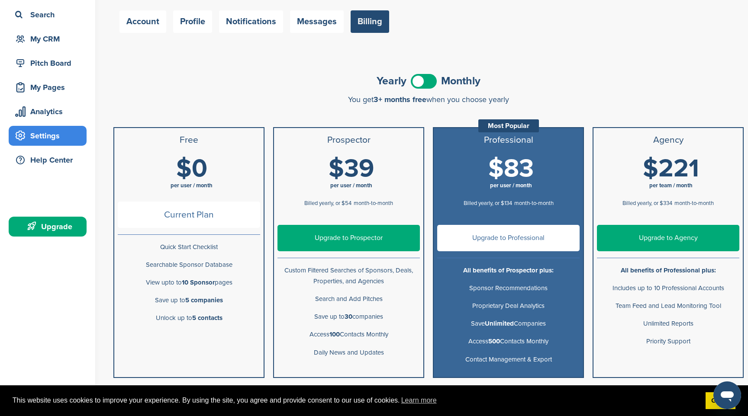
scroll to position [78, 0]
